Goal: Information Seeking & Learning: Learn about a topic

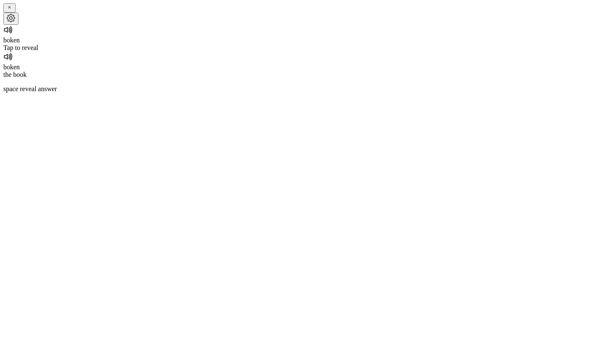
click at [292, 52] on div "boken Tap to reveal" at bounding box center [301, 38] width 597 height 27
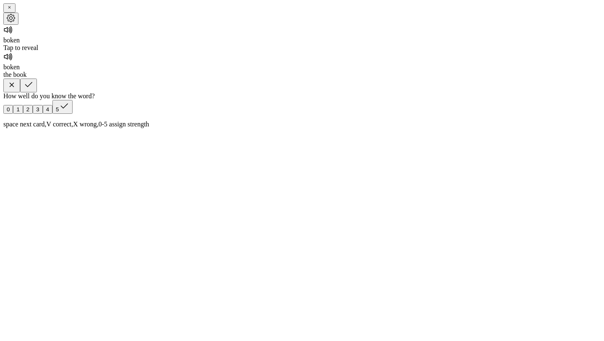
click at [34, 90] on icon "button" at bounding box center [28, 85] width 10 height 10
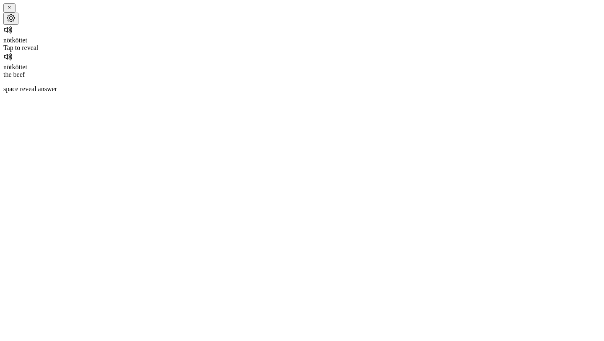
click at [308, 52] on div "Tap to reveal" at bounding box center [301, 48] width 597 height 8
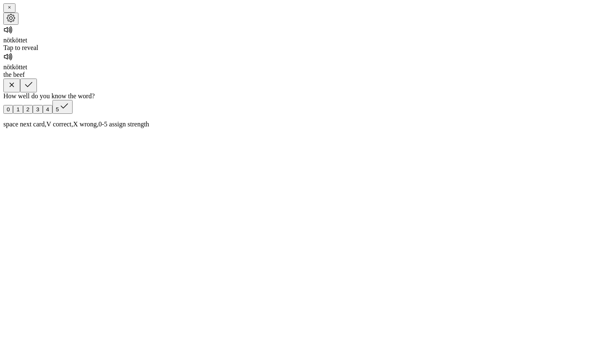
click at [37, 92] on button "button" at bounding box center [28, 85] width 17 height 14
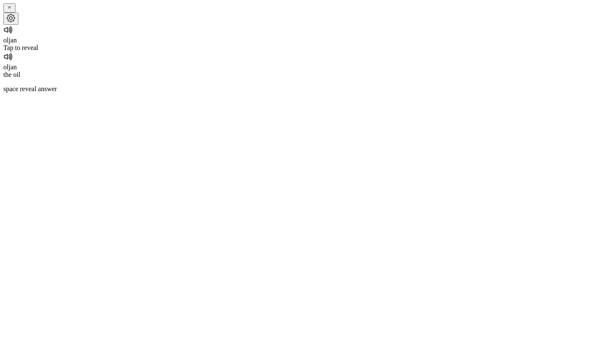
click at [313, 52] on div "Tap to reveal" at bounding box center [301, 48] width 597 height 8
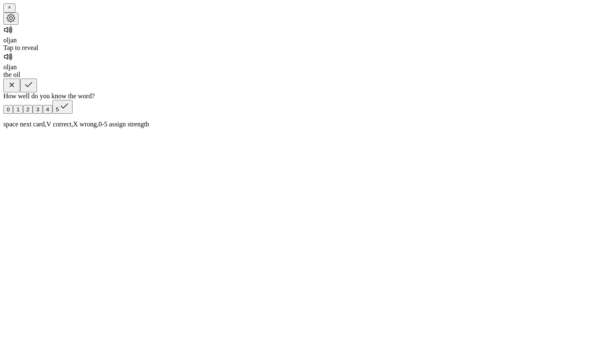
click at [37, 92] on button "button" at bounding box center [28, 85] width 17 height 14
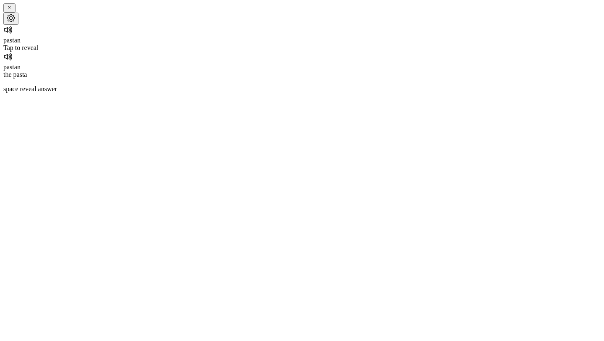
click at [311, 52] on div "Tap to reveal" at bounding box center [301, 48] width 597 height 8
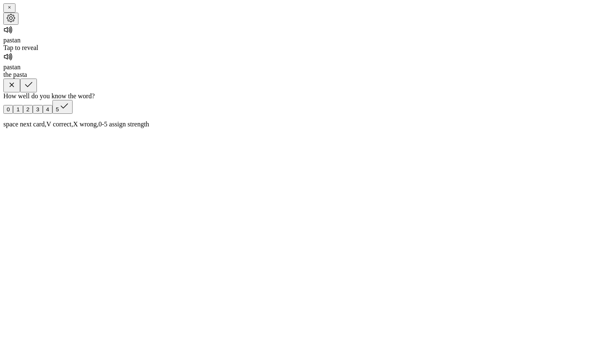
click at [37, 92] on button "button" at bounding box center [28, 85] width 17 height 14
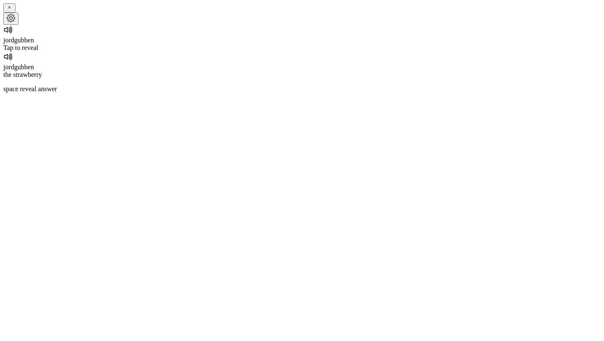
click at [325, 52] on div "jordgubben Tap to reveal" at bounding box center [301, 38] width 597 height 27
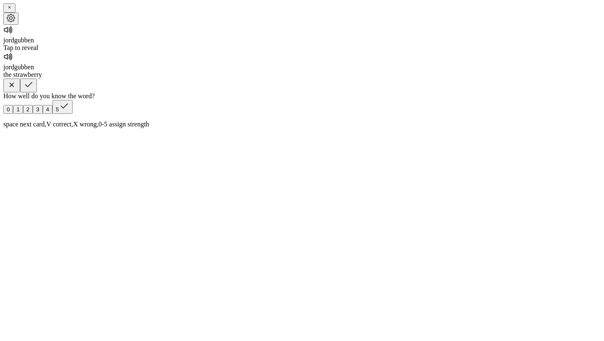
click at [37, 92] on button "button" at bounding box center [28, 85] width 17 height 14
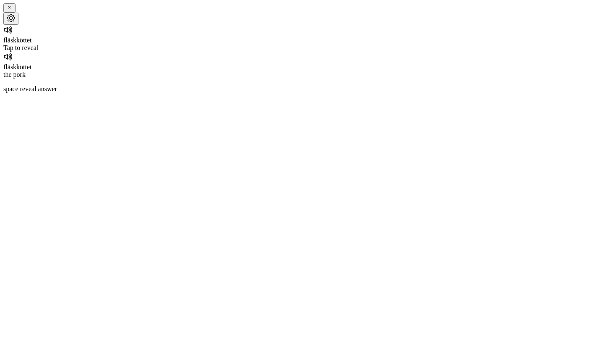
click at [325, 52] on div "fläskköttet Tap to reveal" at bounding box center [301, 38] width 597 height 27
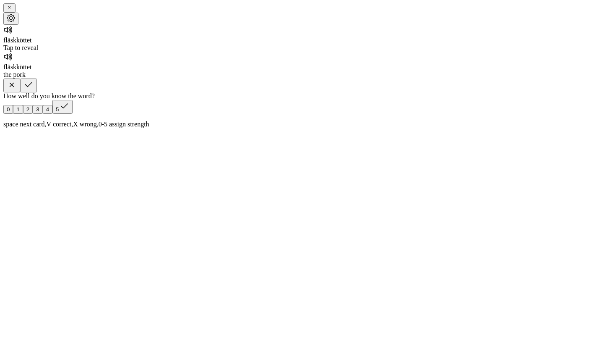
click at [37, 92] on button "button" at bounding box center [28, 85] width 17 height 14
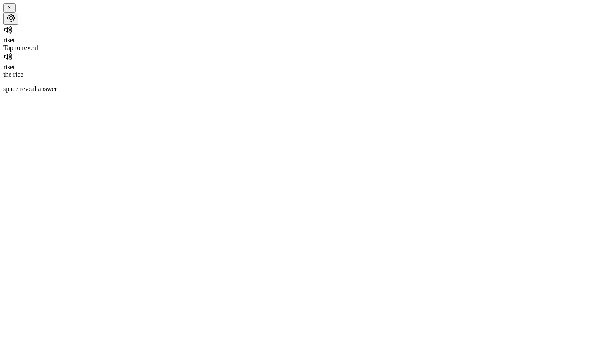
click at [325, 52] on div "riset Tap to reveal" at bounding box center [301, 38] width 597 height 27
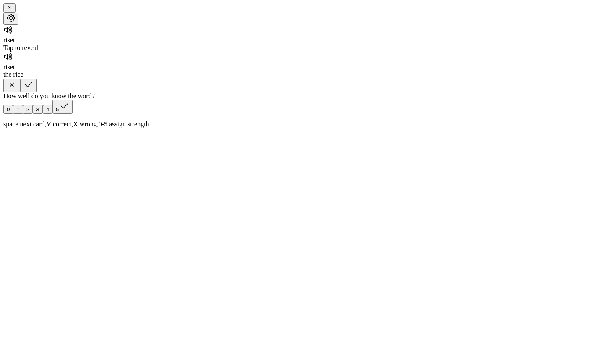
click at [37, 92] on button "button" at bounding box center [28, 85] width 17 height 14
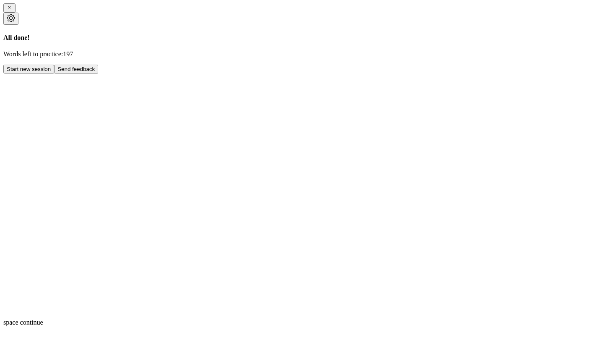
click at [54, 73] on button "Start new session" at bounding box center [28, 69] width 51 height 9
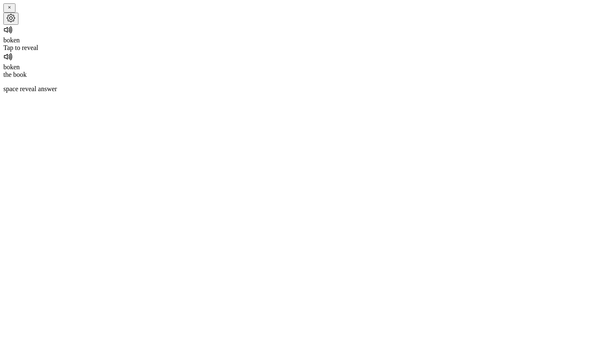
click at [315, 52] on div "Tap to reveal" at bounding box center [301, 48] width 597 height 8
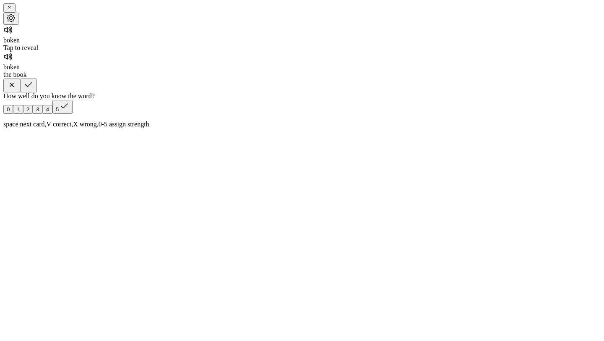
click at [37, 92] on button "button" at bounding box center [28, 85] width 17 height 14
